Goal: Navigation & Orientation: Find specific page/section

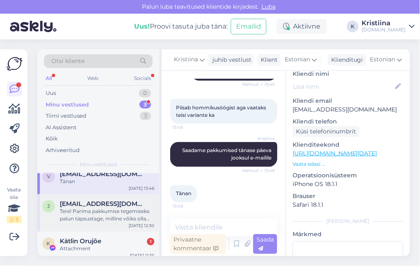
scroll to position [13, 0]
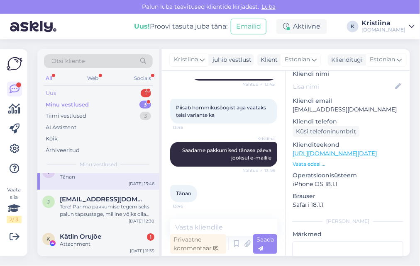
click at [107, 93] on div "Uus 1" at bounding box center [98, 94] width 109 height 12
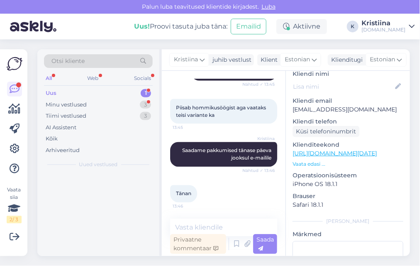
scroll to position [0, 0]
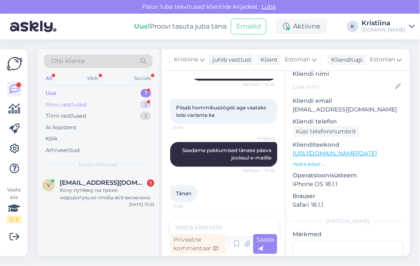
click at [93, 104] on div "Minu vestlused 3" at bounding box center [98, 105] width 109 height 12
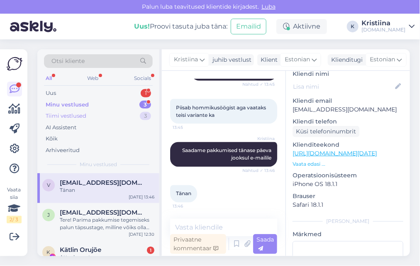
click at [82, 117] on div "Tiimi vestlused" at bounding box center [66, 116] width 41 height 8
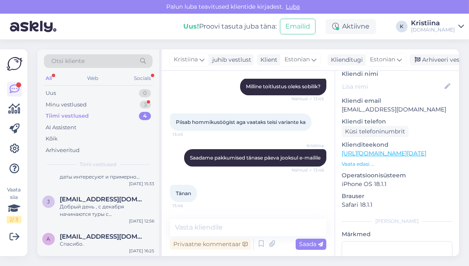
scroll to position [246, 0]
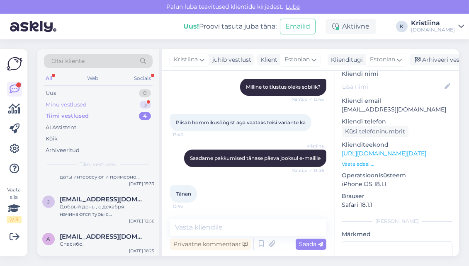
click at [112, 101] on div "Minu vestlused 3" at bounding box center [98, 105] width 109 height 12
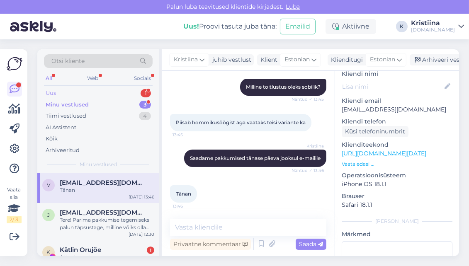
click at [98, 94] on div "Uus 1" at bounding box center [98, 94] width 109 height 12
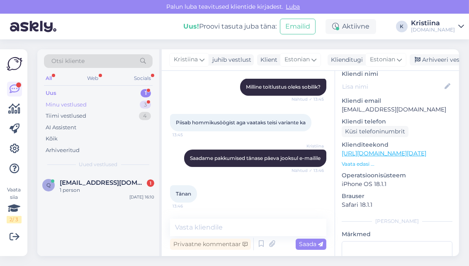
click at [98, 106] on div "Minu vestlused 3" at bounding box center [98, 105] width 109 height 12
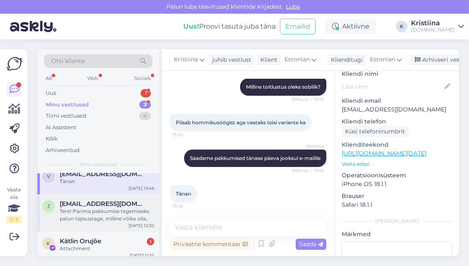
scroll to position [13, 0]
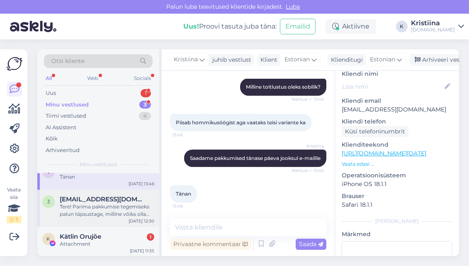
click at [98, 216] on div "Tere! Parima pakkumise tegemiseks palun täpsustage, milline võiks olla planeeri…" at bounding box center [107, 210] width 95 height 15
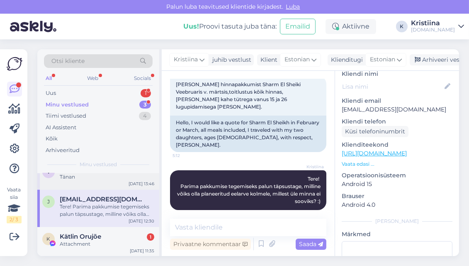
scroll to position [0, 0]
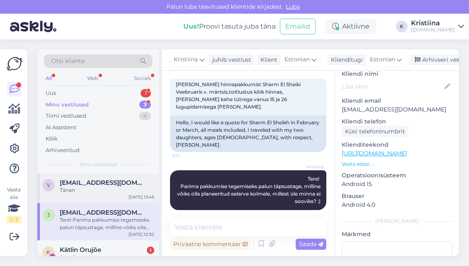
click at [90, 187] on div "Tänan" at bounding box center [107, 190] width 95 height 7
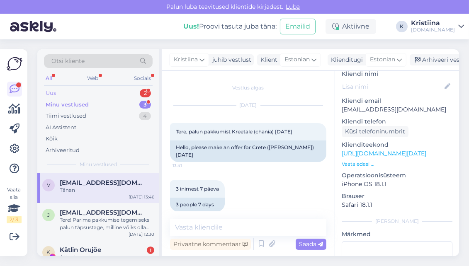
click at [90, 95] on div "Uus 2" at bounding box center [98, 94] width 109 height 12
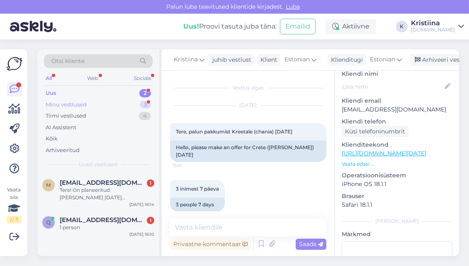
click at [134, 107] on div "Minu vestlused 3" at bounding box center [98, 105] width 109 height 12
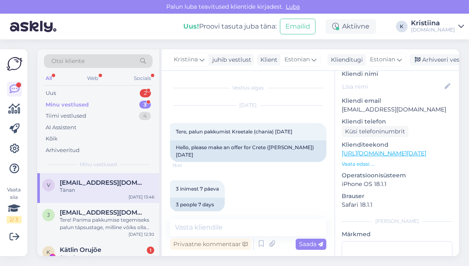
click at [89, 105] on div "Minu vestlused 3" at bounding box center [98, 105] width 109 height 12
